Goal: Transaction & Acquisition: Download file/media

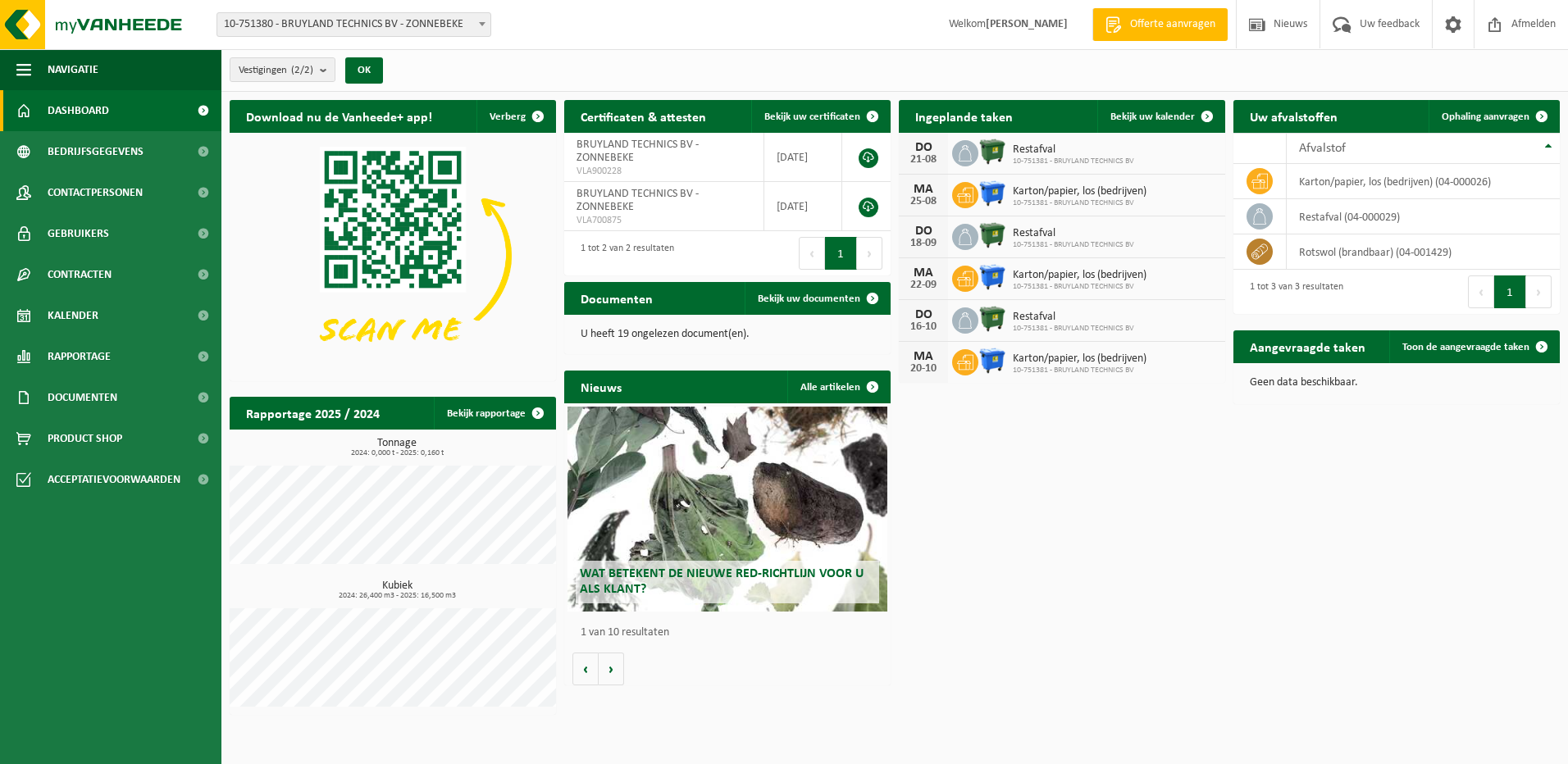
click at [736, 567] on span "Wat betekent de nieuwe RED-richtlijn voor u als klant?" at bounding box center [722, 581] width 284 height 28
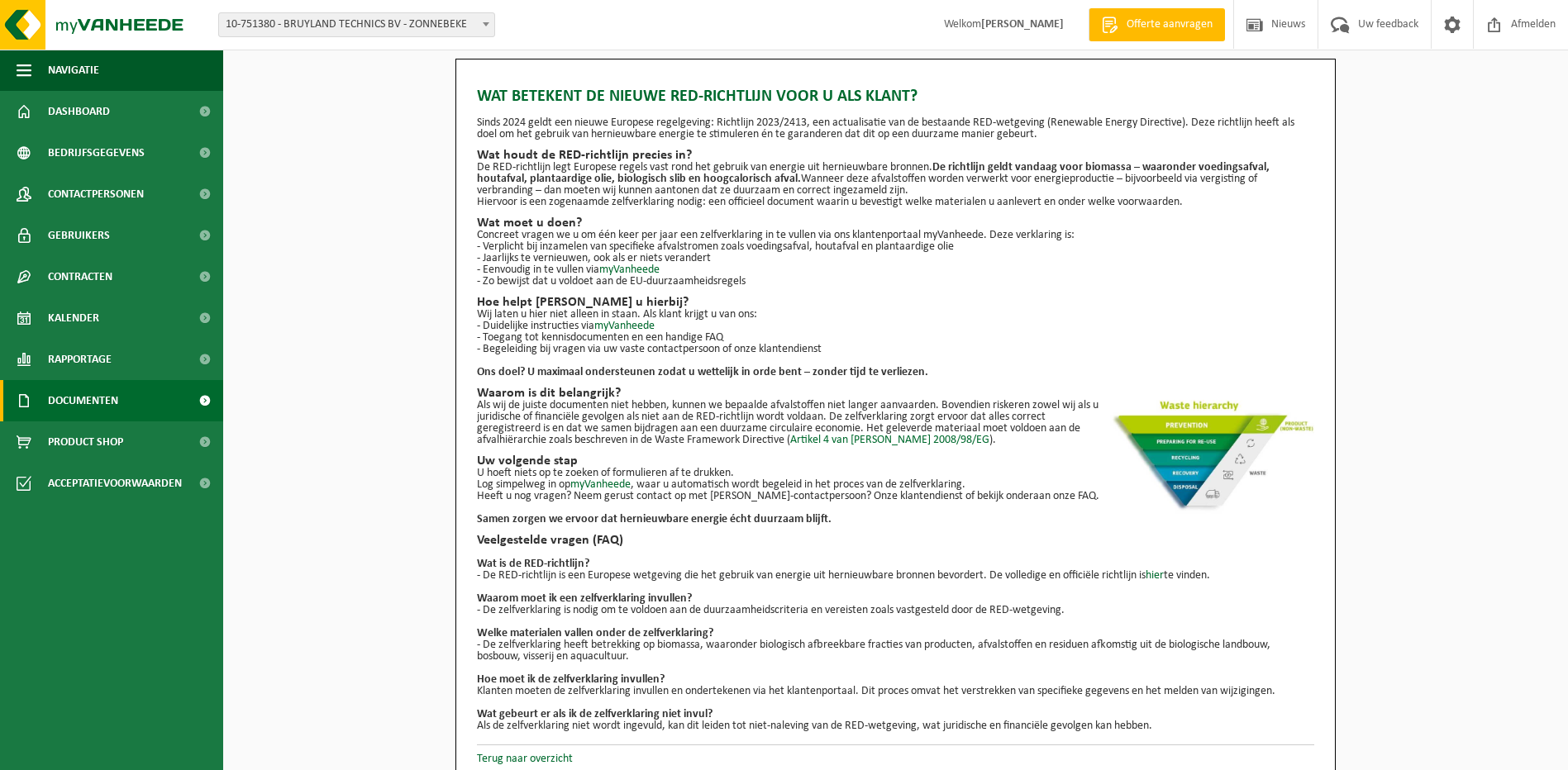
click at [116, 408] on span "Documenten" at bounding box center [83, 401] width 70 height 41
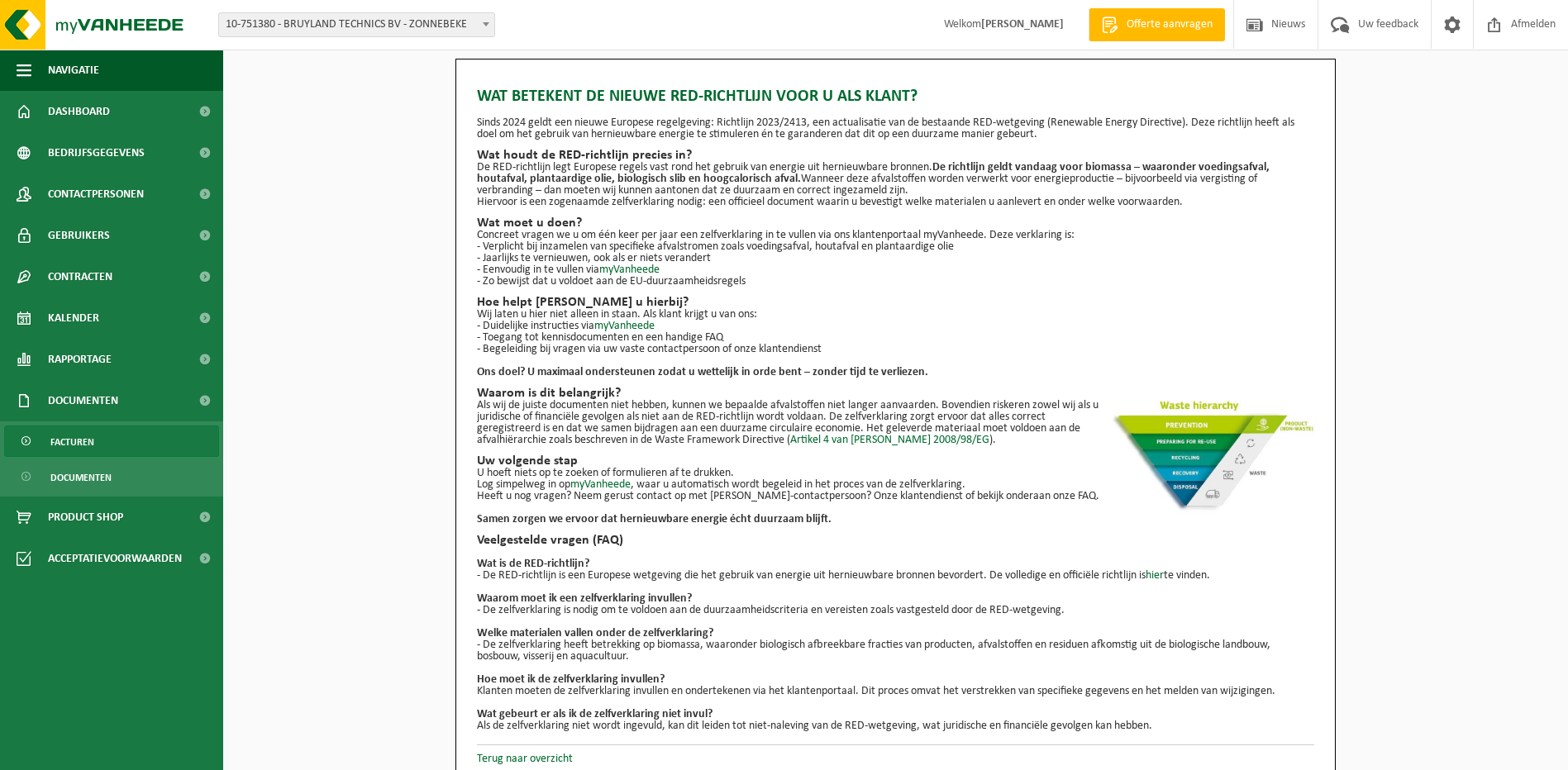
click at [105, 445] on link "Facturen" at bounding box center [112, 441] width 215 height 32
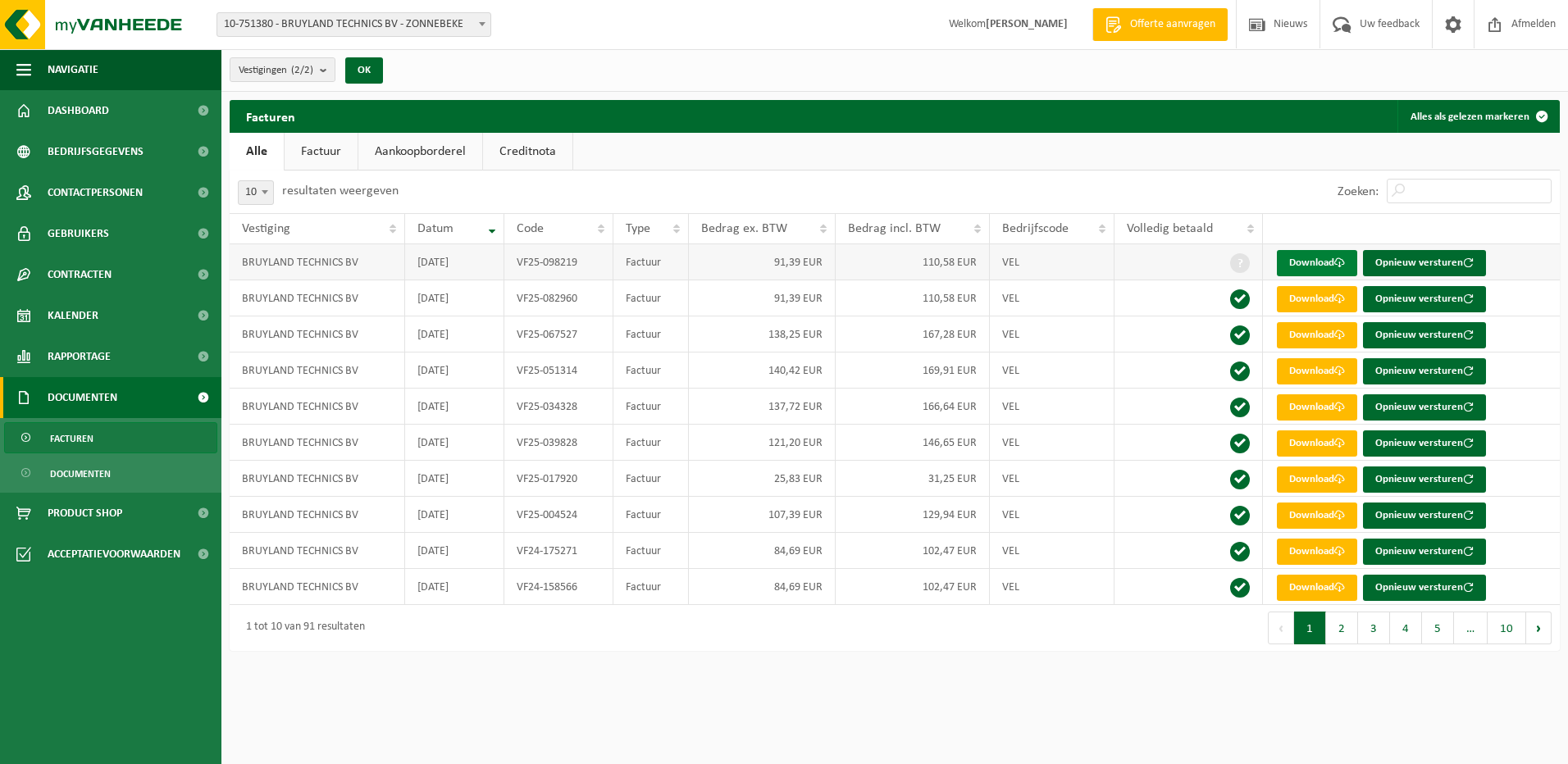
click at [1320, 268] on link "Download" at bounding box center [1317, 263] width 80 height 26
